Goal: Information Seeking & Learning: Learn about a topic

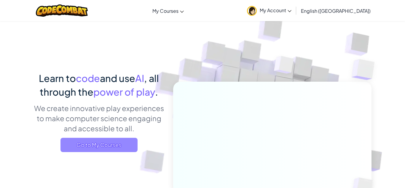
click at [74, 148] on span "Go to My Courses" at bounding box center [98, 145] width 77 height 14
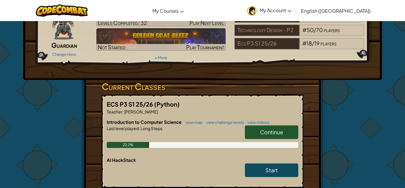
scroll to position [53, 0]
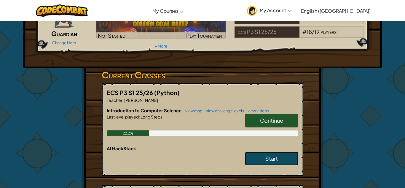
click at [259, 155] on link "Start" at bounding box center [271, 159] width 53 height 14
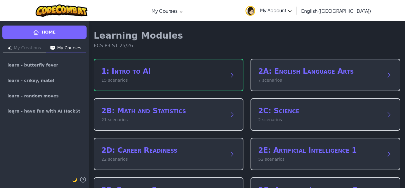
click at [219, 84] on div "1: Intro to AI 15 scenarios" at bounding box center [169, 75] width 150 height 32
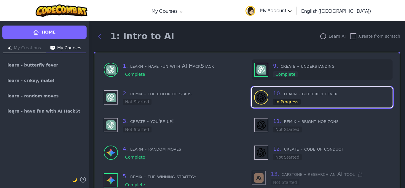
click at [302, 71] on div "9 . create - understanding Complete" at bounding box center [331, 70] width 117 height 16
click at [298, 71] on div "9 . create - understanding Complete" at bounding box center [331, 70] width 117 height 16
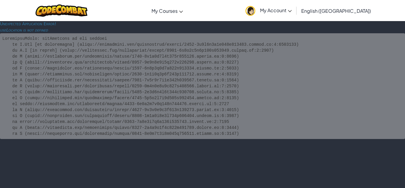
click at [161, 153] on div "Unexpected Application Error! useLocation is not defined" at bounding box center [202, 104] width 405 height 167
